Goal: Task Accomplishment & Management: Use online tool/utility

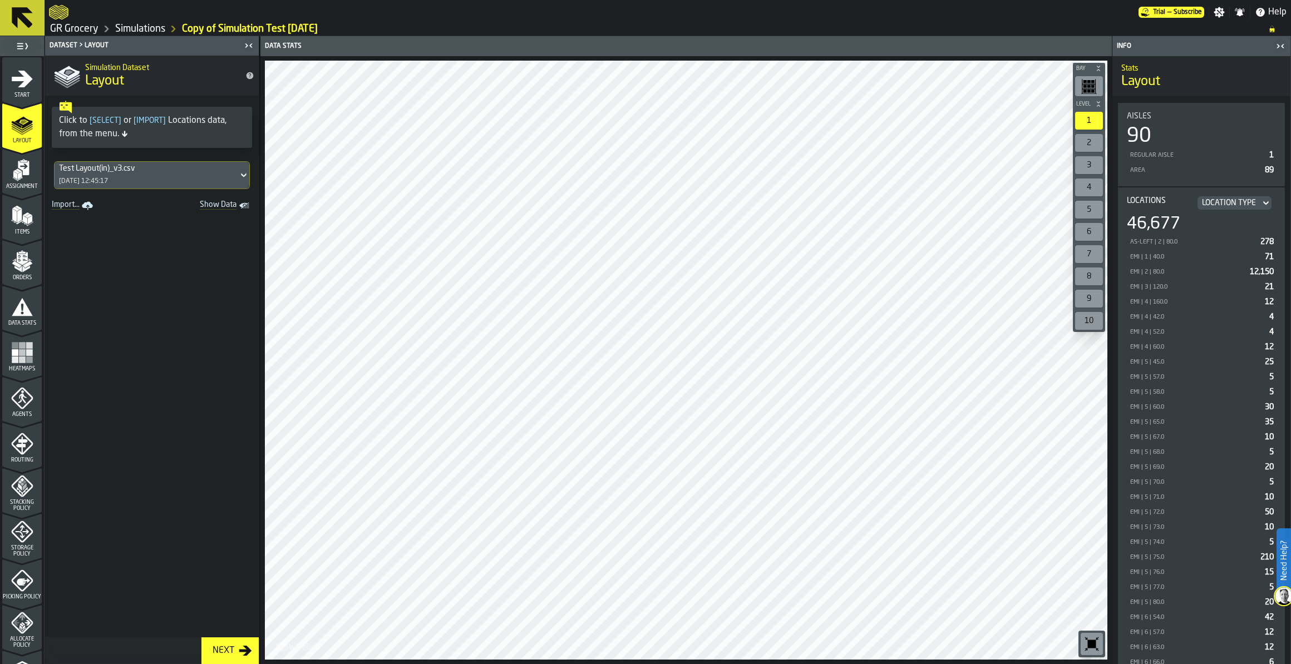
drag, startPoint x: 2098, startPoint y: 0, endPoint x: 68, endPoint y: 28, distance: 2030.8
click at [68, 28] on link "GR Grocery" at bounding box center [74, 29] width 48 height 12
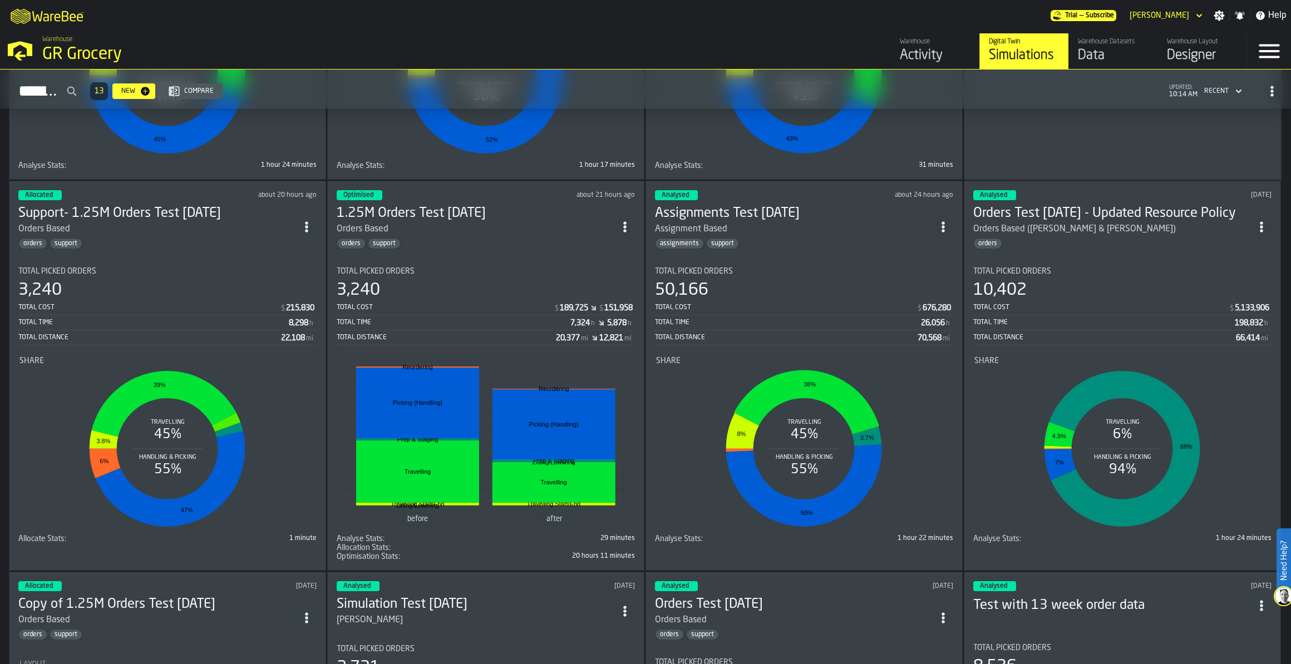
scroll to position [1129, 0]
click at [131, 222] on div "Orders Based" at bounding box center [157, 228] width 278 height 13
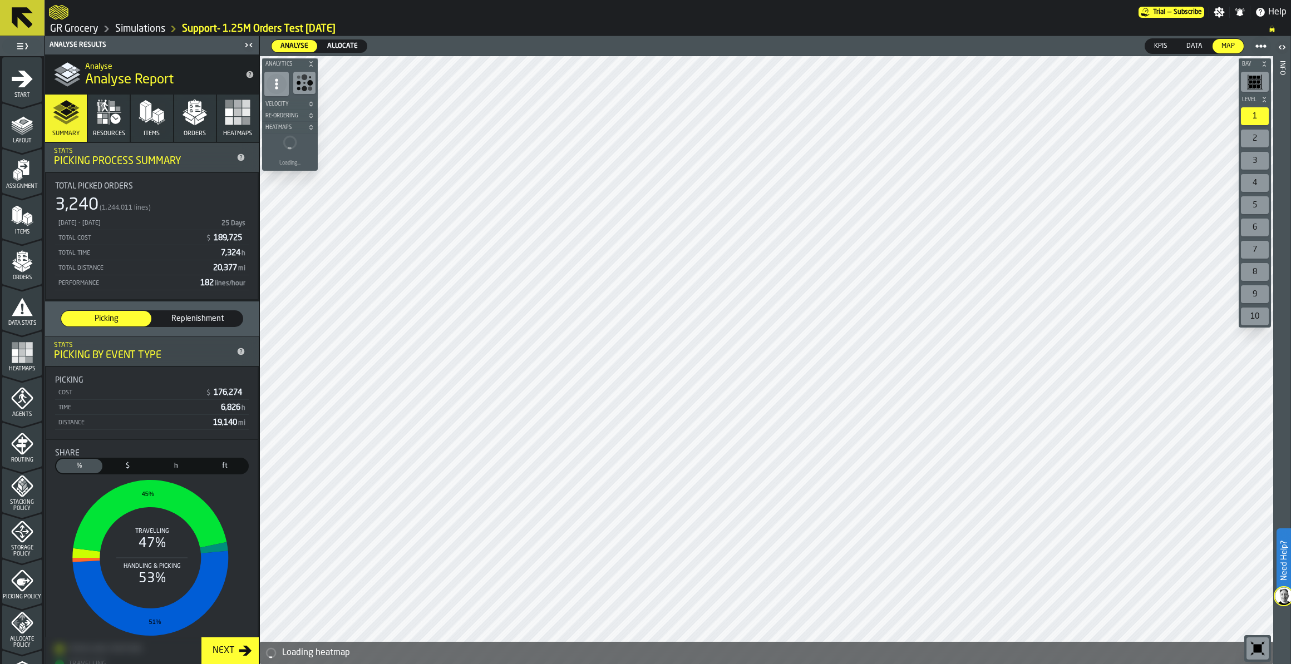
click at [230, 125] on icon "button" at bounding box center [237, 112] width 27 height 27
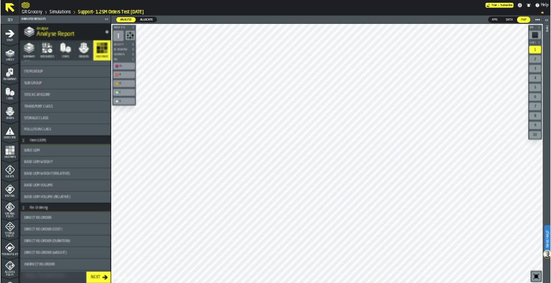
scroll to position [285, 0]
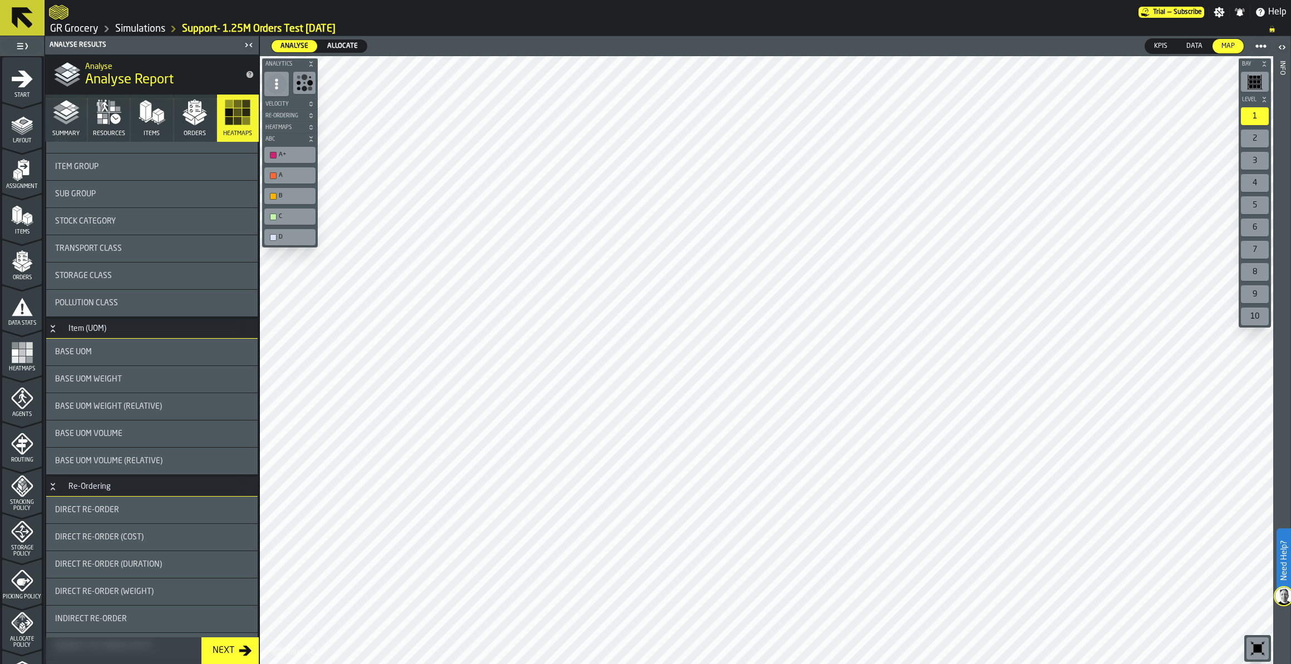
click at [115, 382] on span "Base UOM Weight" at bounding box center [88, 379] width 67 height 9
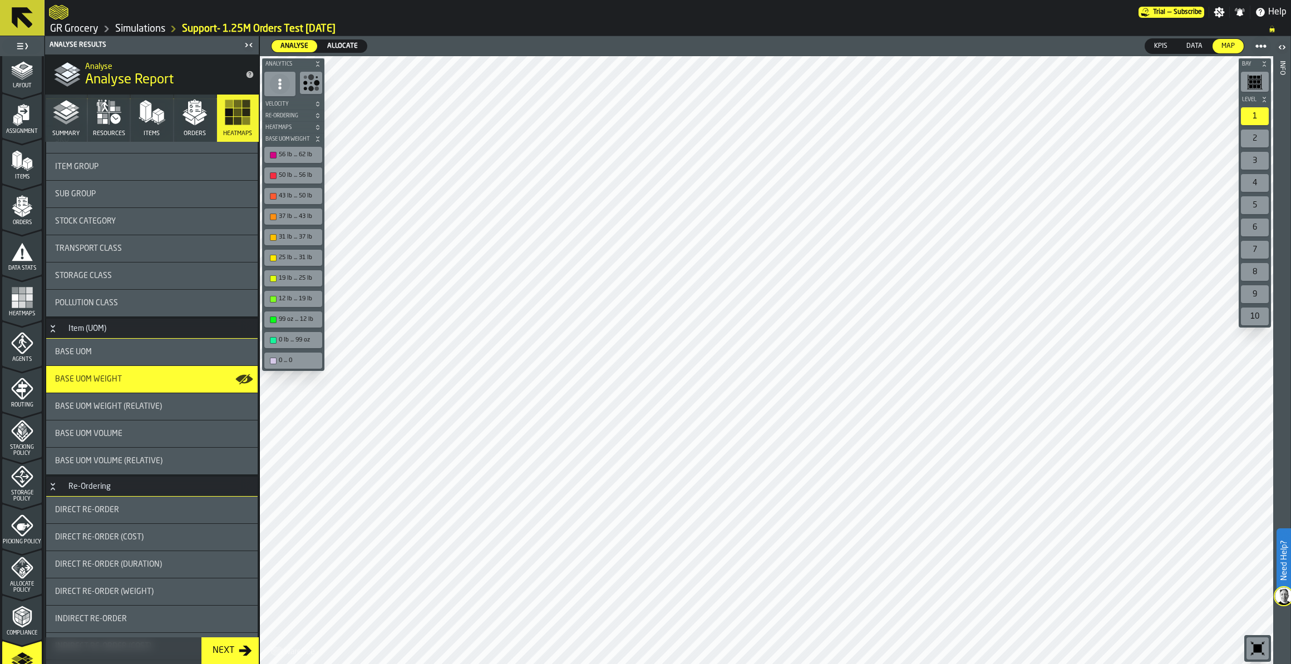
scroll to position [212, 0]
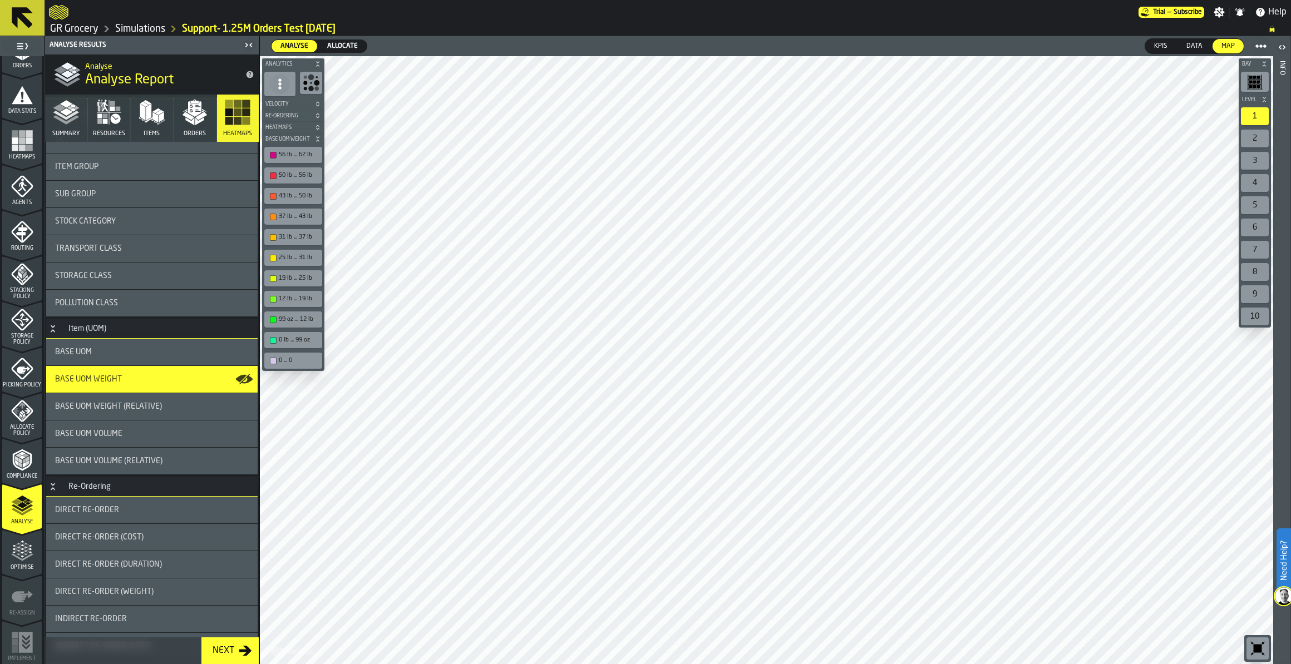
click at [15, 467] on span "Optimise" at bounding box center [21, 568] width 39 height 6
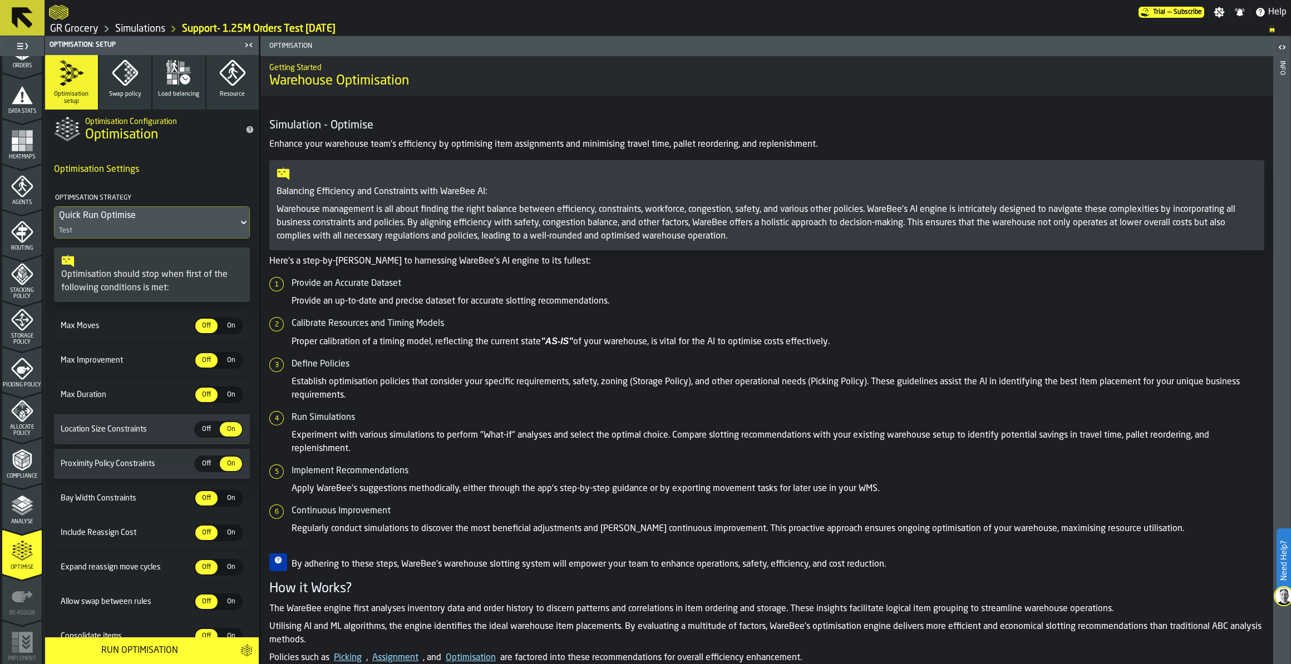
click at [8, 467] on div "Analyse" at bounding box center [21, 510] width 39 height 31
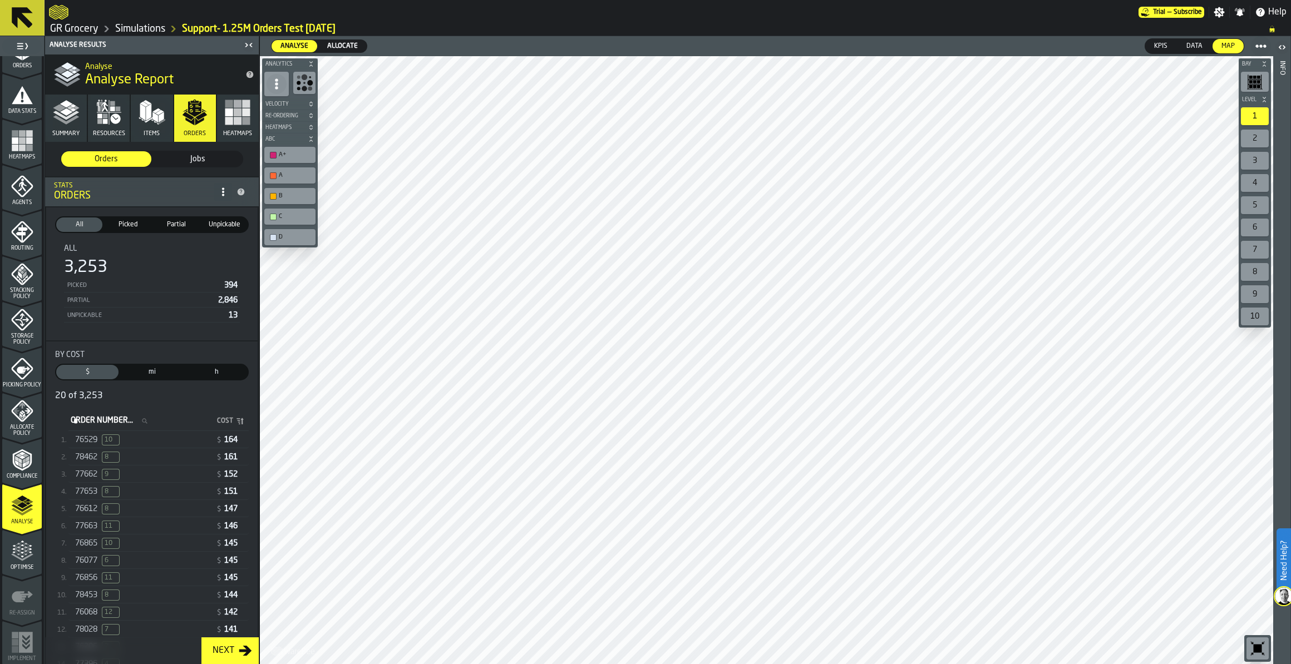
click at [180, 434] on div "76529 10" at bounding box center [143, 439] width 136 height 11
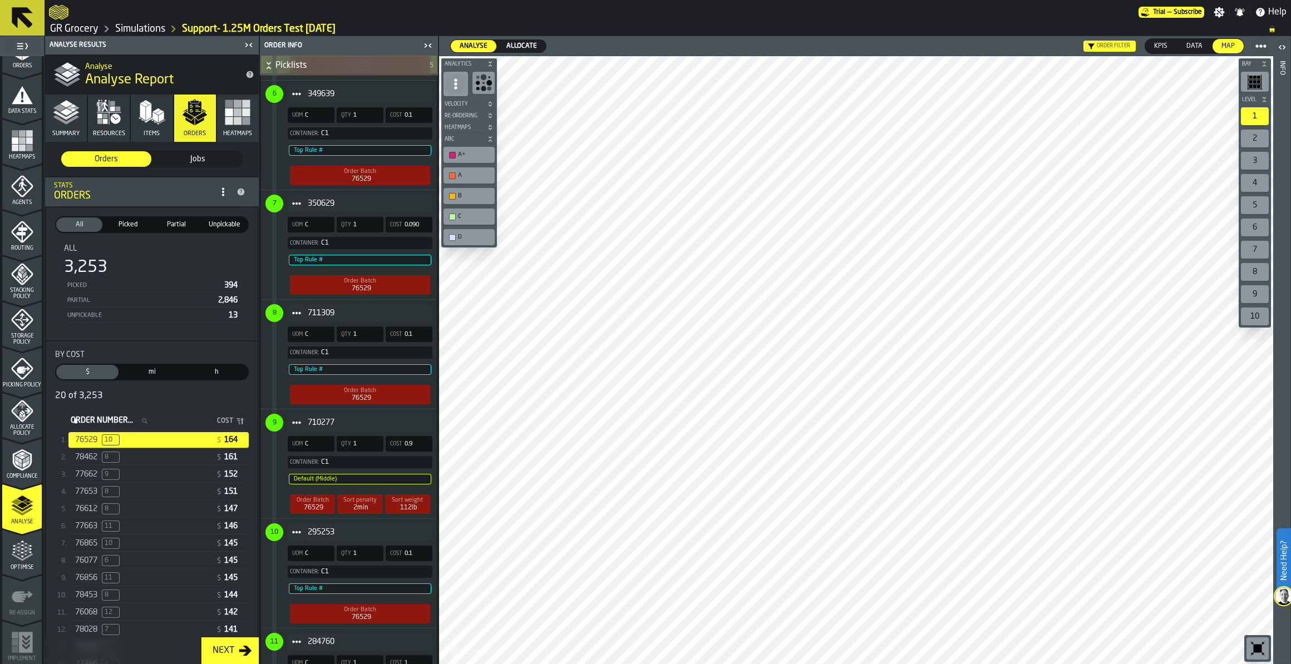
scroll to position [1127, 0]
click at [16, 196] on icon "menu Agents" at bounding box center [22, 186] width 22 height 22
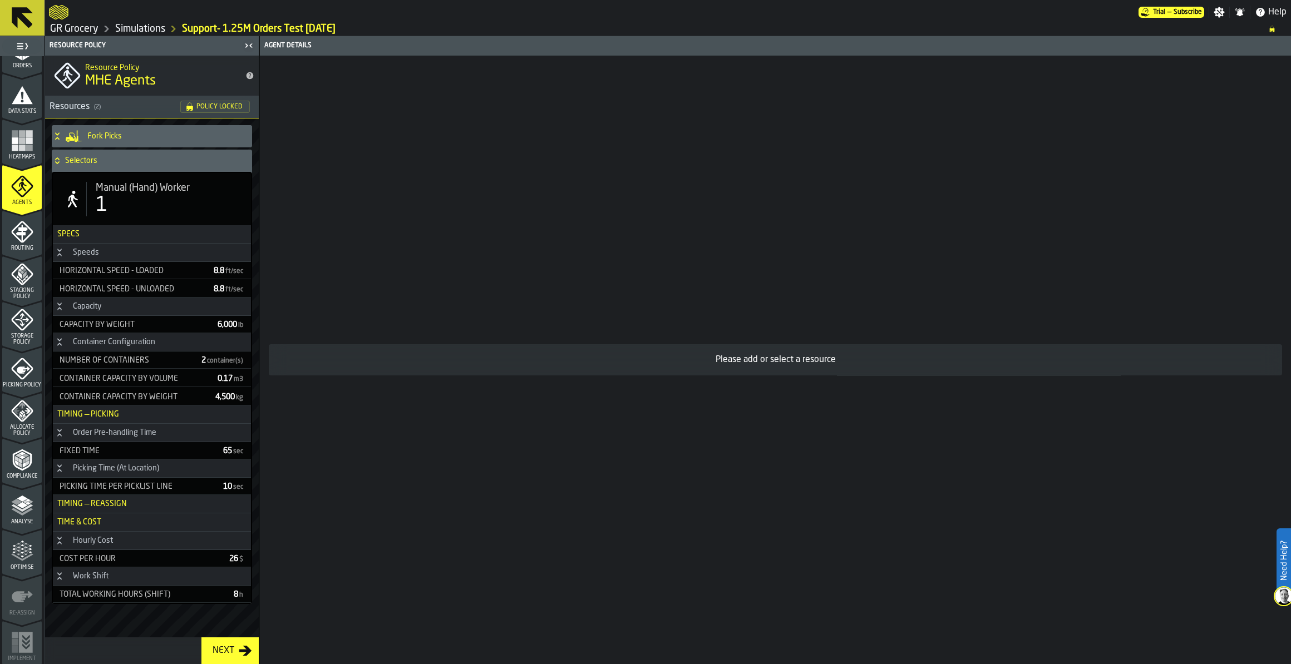
click at [155, 198] on div "1" at bounding box center [169, 205] width 146 height 22
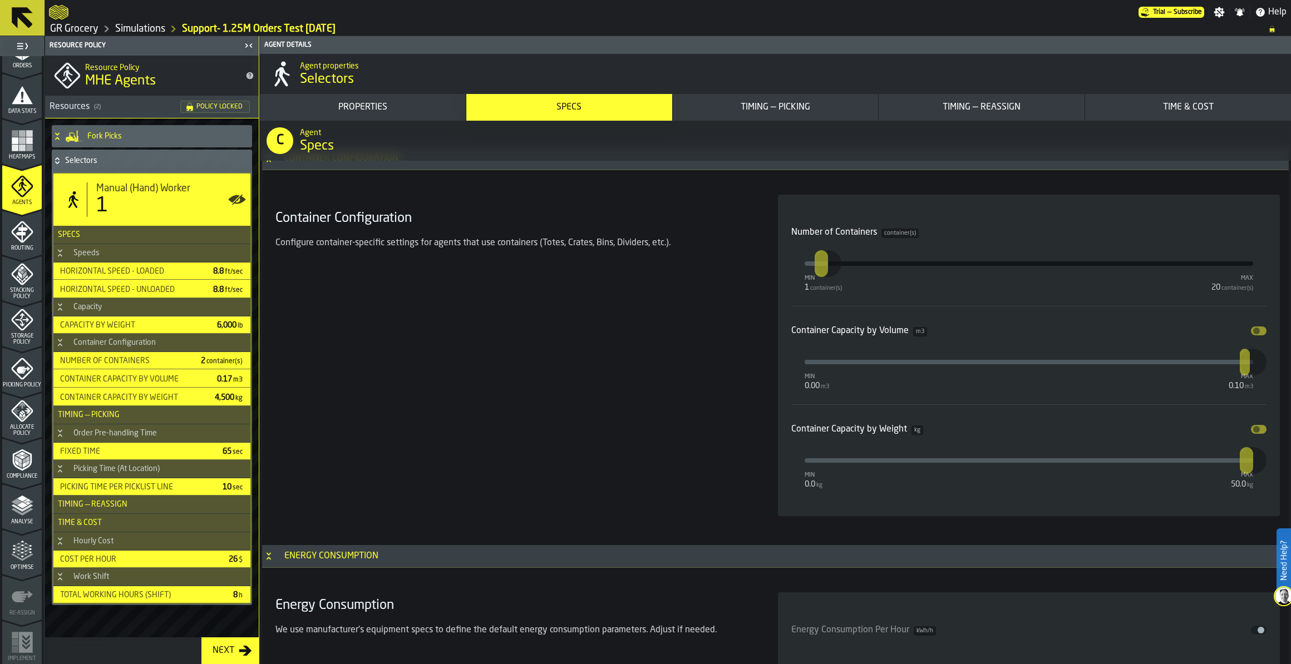
scroll to position [2030, 0]
click at [708, 339] on div "Container Configuration Configure container-specific settings for agents that u…" at bounding box center [513, 355] width 485 height 322
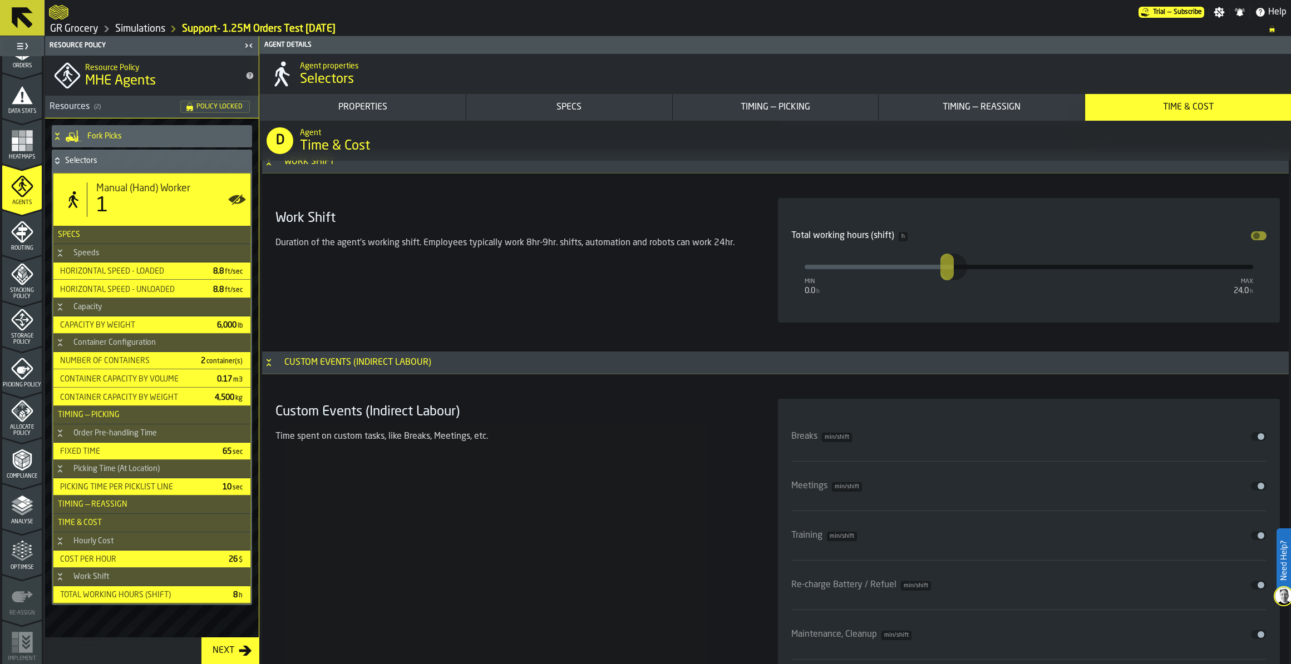
scroll to position [5977, 0]
click at [92, 140] on h4 "Fork Picks" at bounding box center [167, 136] width 160 height 9
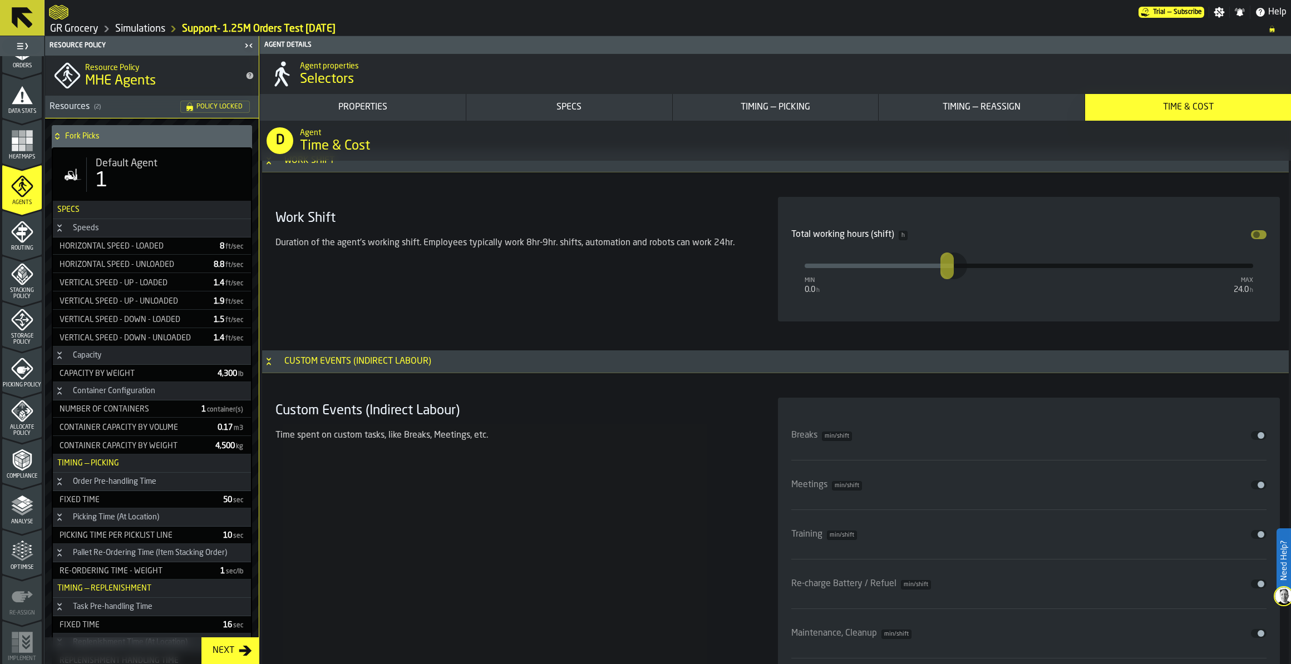
click at [14, 467] on div "Analyse" at bounding box center [21, 510] width 39 height 31
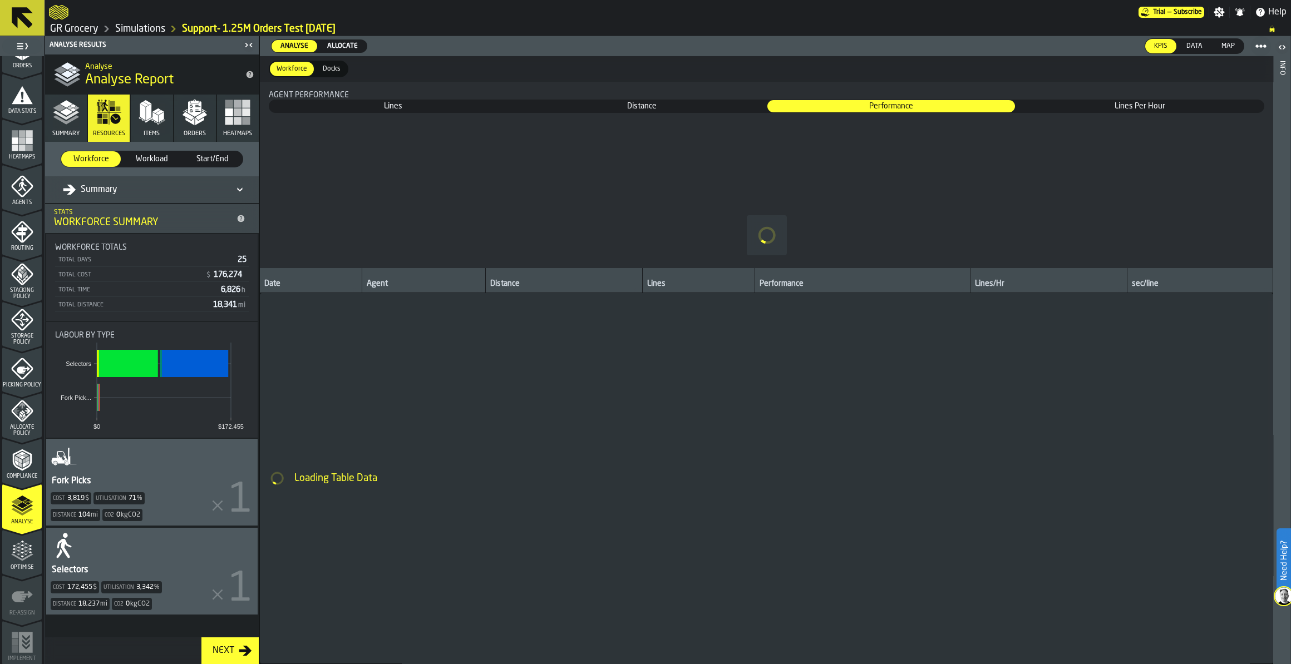
click at [64, 131] on span "Summary" at bounding box center [65, 133] width 27 height 7
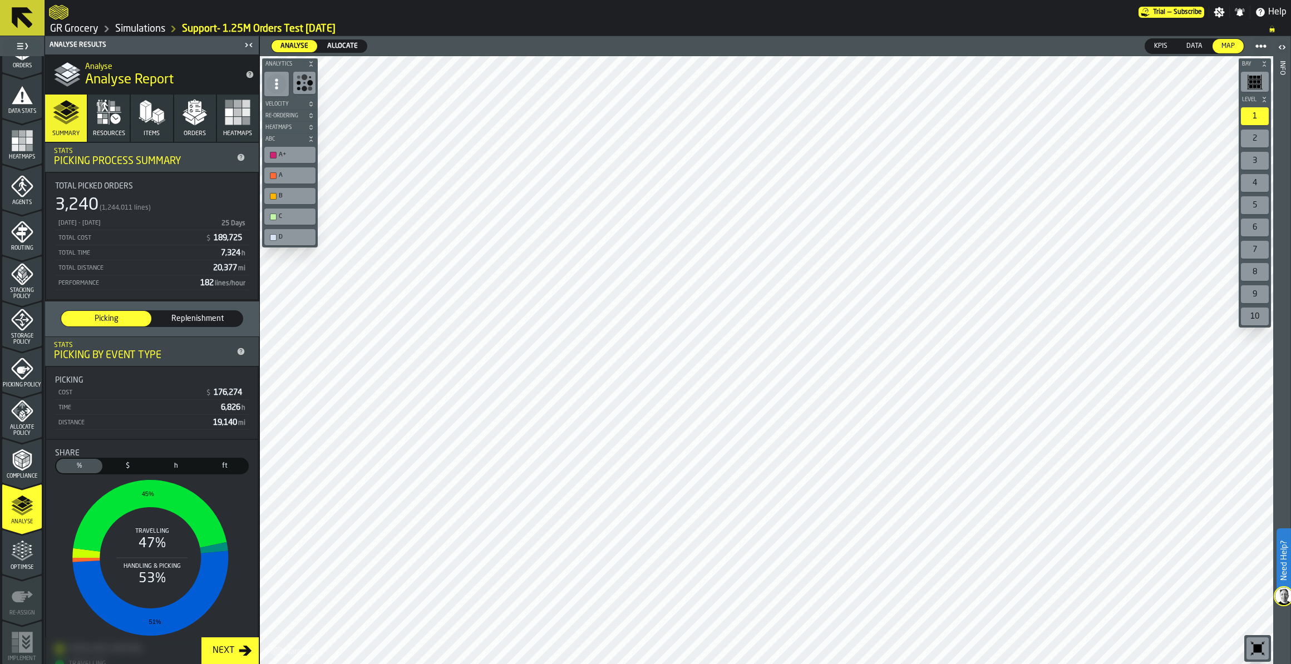
scroll to position [85, 0]
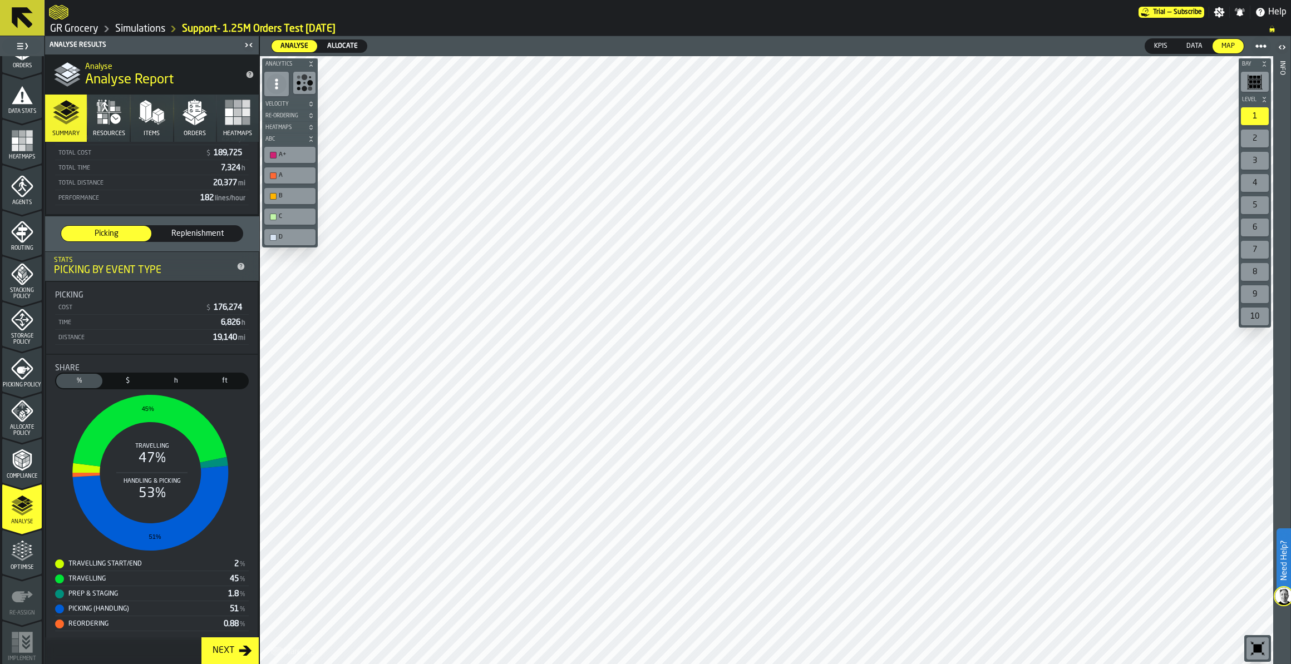
click at [157, 127] on button "Items" at bounding box center [152, 118] width 42 height 47
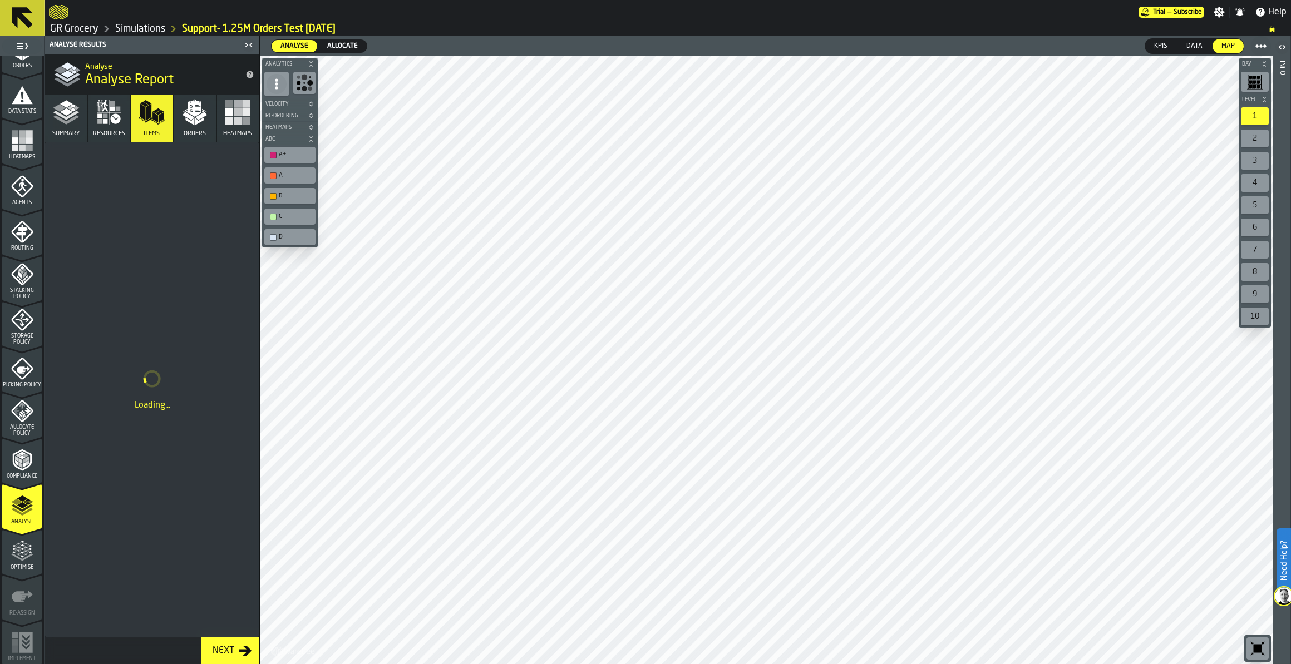
scroll to position [0, 0]
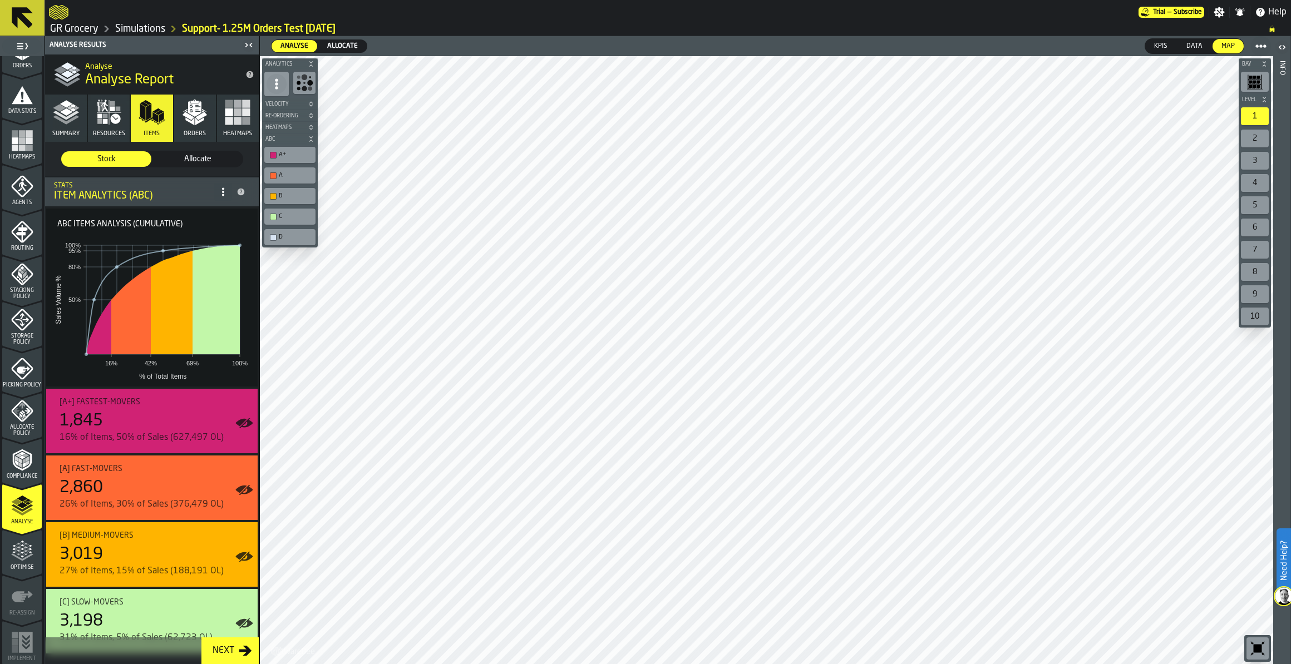
click at [185, 102] on icon "button" at bounding box center [194, 112] width 27 height 27
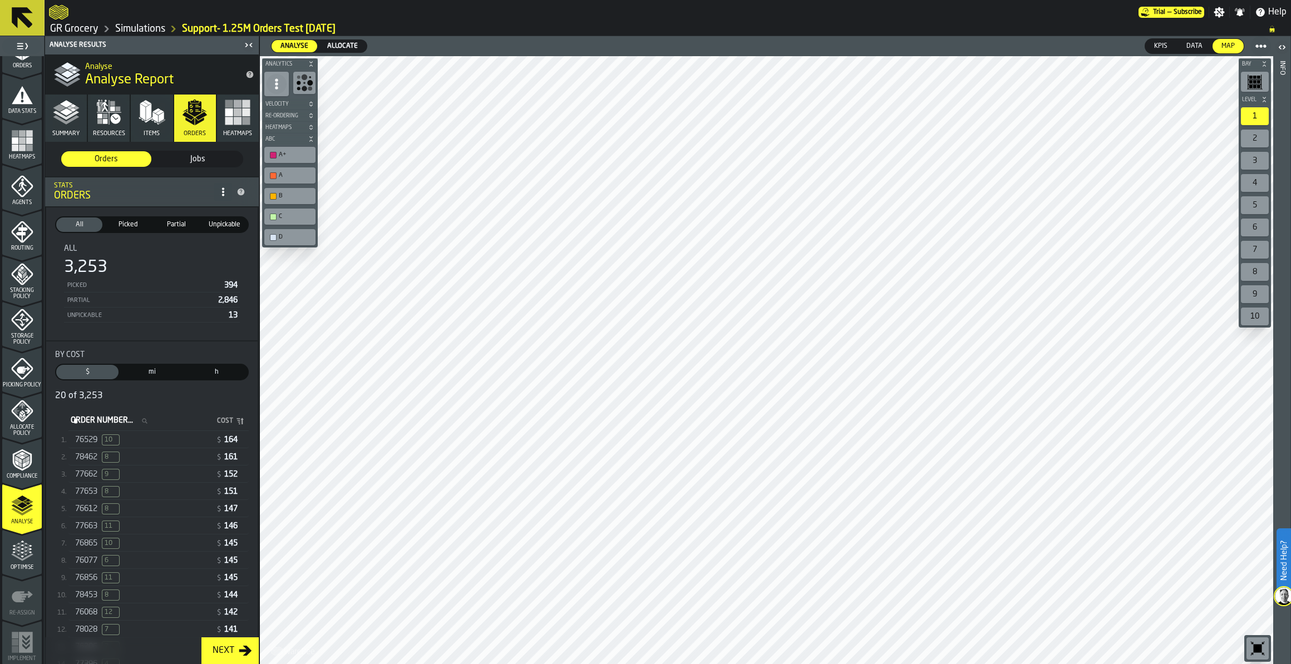
click at [19, 182] on icon "menu Agents" at bounding box center [23, 186] width 8 height 10
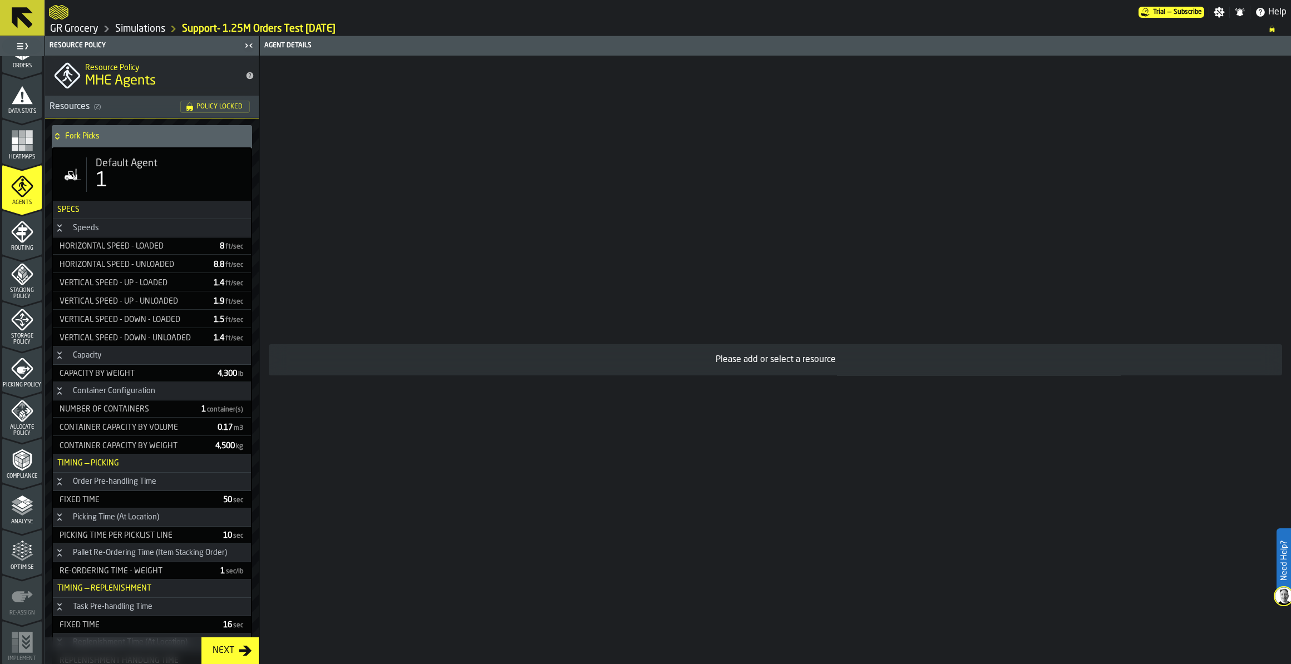
click at [62, 30] on link "GR Grocery" at bounding box center [74, 29] width 48 height 12
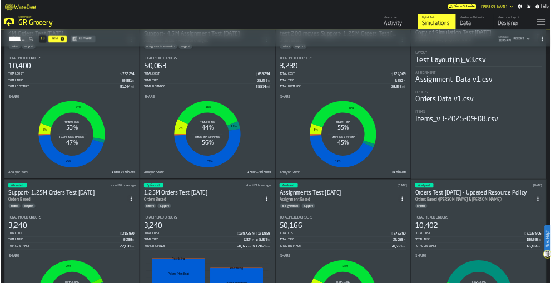
scroll to position [890, 0]
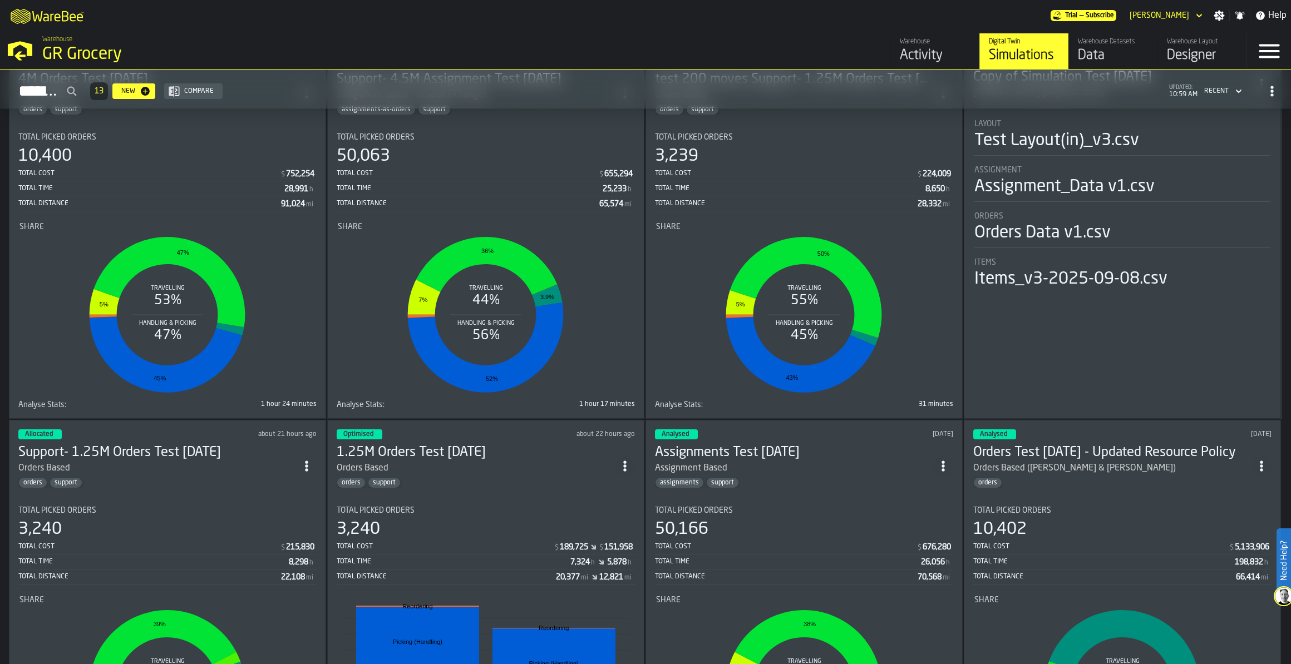
click at [909, 53] on div "Data" at bounding box center [1113, 56] width 71 height 18
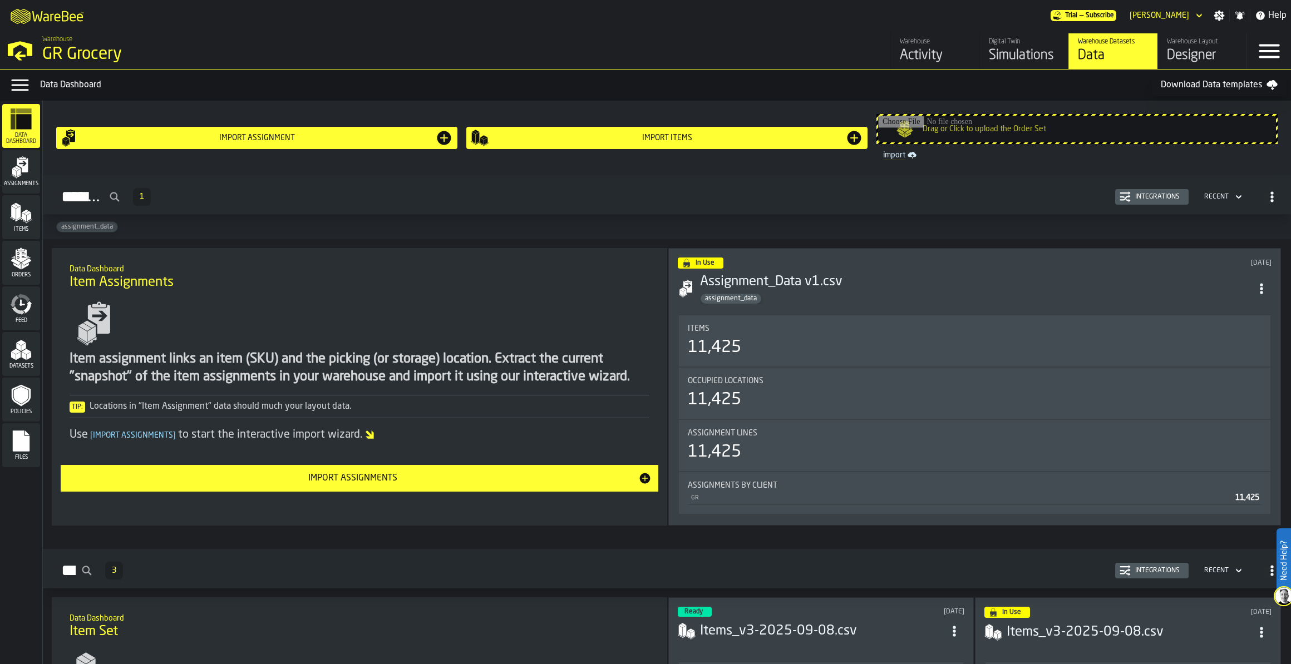
click at [29, 443] on rect "menu Files" at bounding box center [21, 445] width 17 height 8
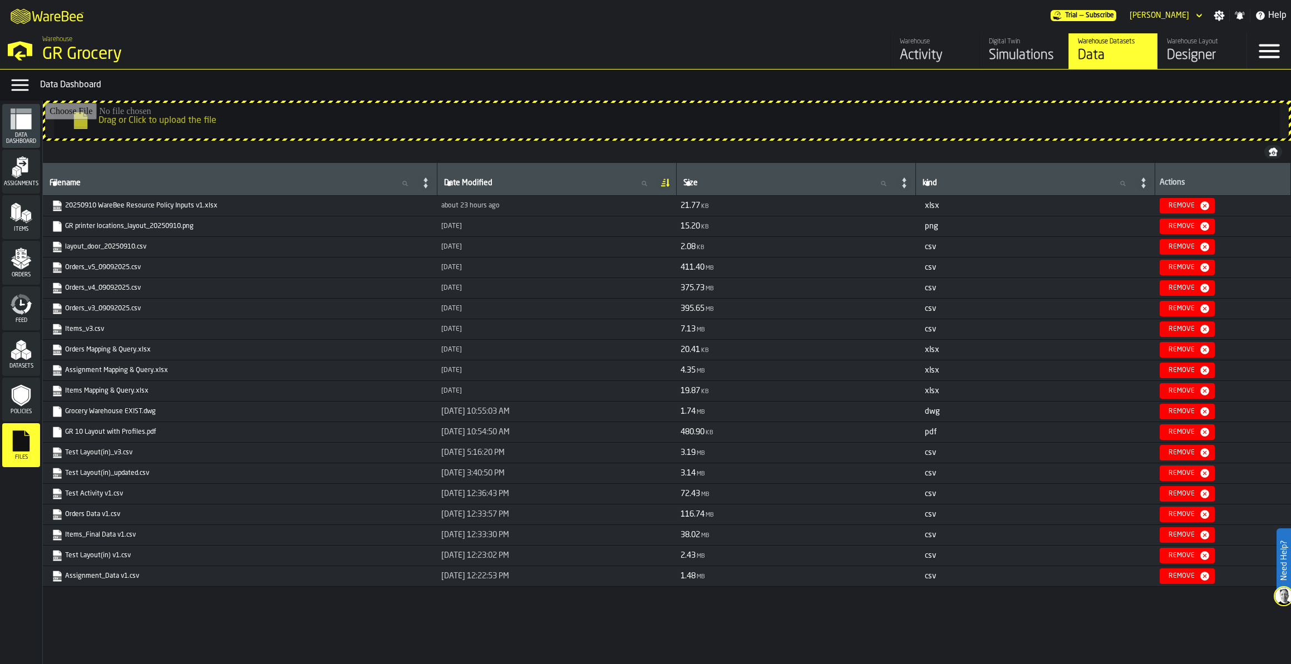
click at [475, 128] on input "Drag or Click to upload the file" at bounding box center [666, 121] width 1243 height 36
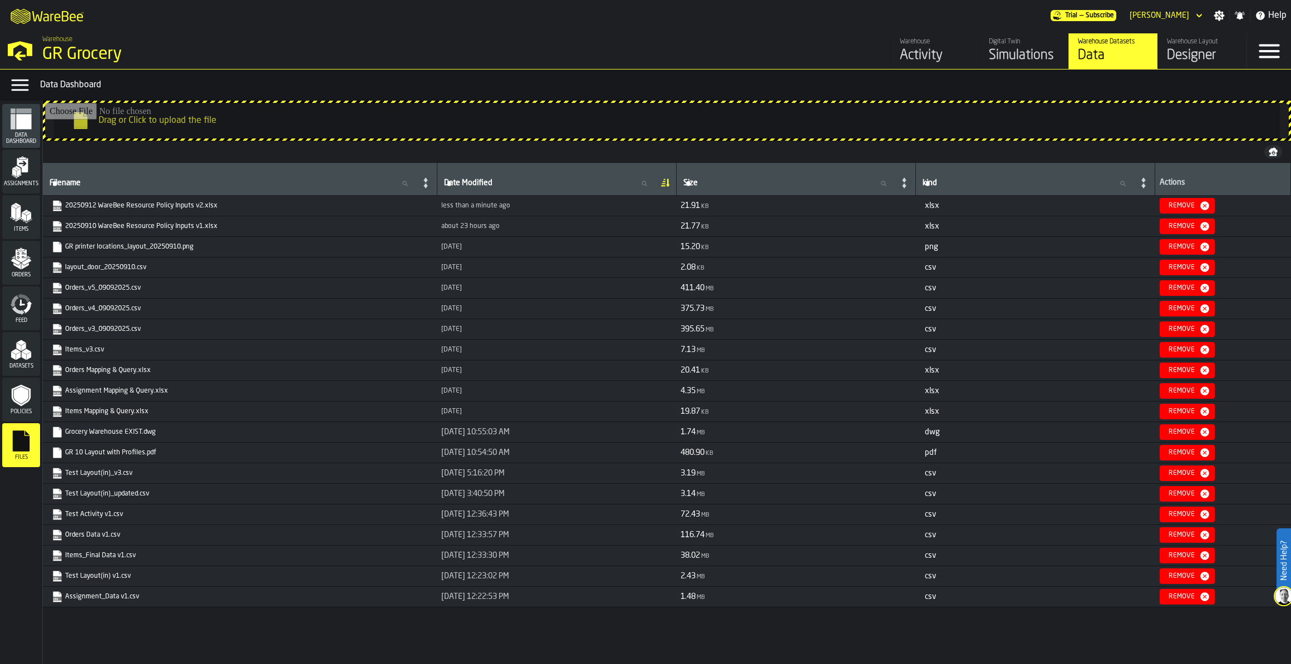
click at [24, 133] on span "Data Dashboard" at bounding box center [21, 138] width 38 height 12
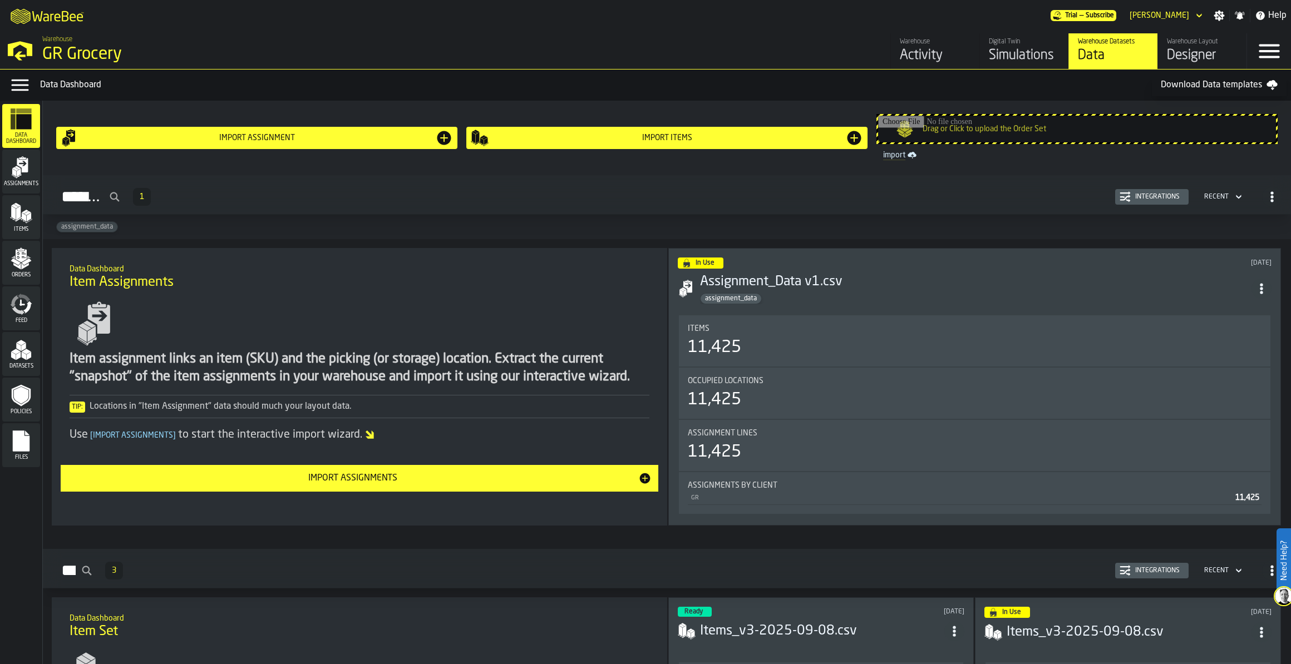
click at [909, 48] on div "Simulations" at bounding box center [1024, 56] width 71 height 18
